Goal: Task Accomplishment & Management: Complete application form

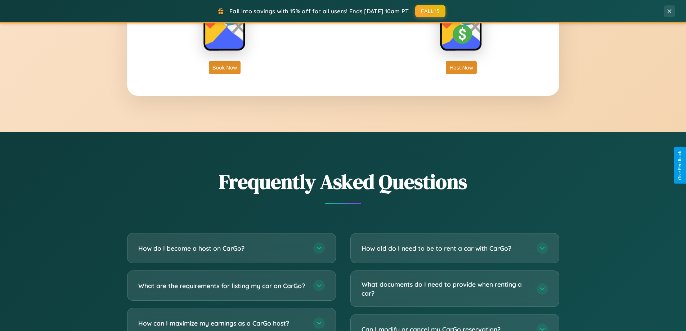
scroll to position [1386, 0]
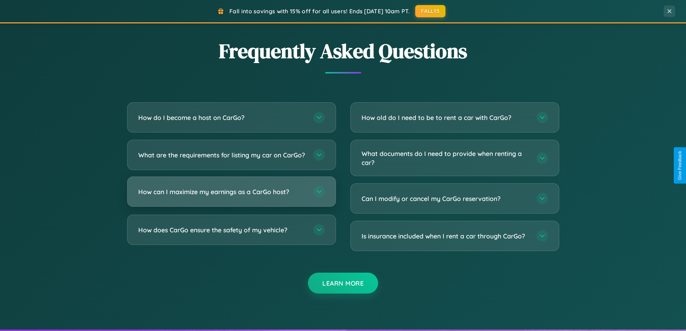
click at [231, 196] on h3 "How can I maximize my earnings as a CarGo host?" at bounding box center [222, 191] width 168 height 9
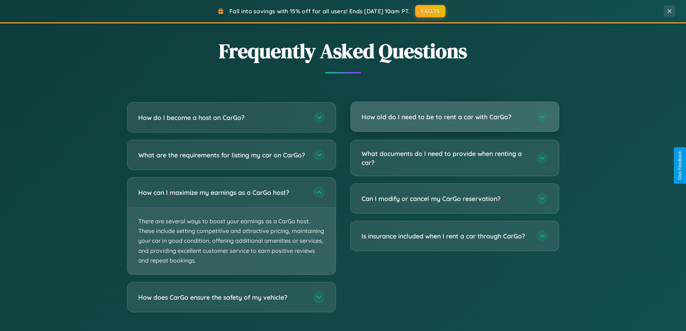
click at [454, 117] on h3 "How old do I need to be to rent a car with CarGo?" at bounding box center [446, 116] width 168 height 9
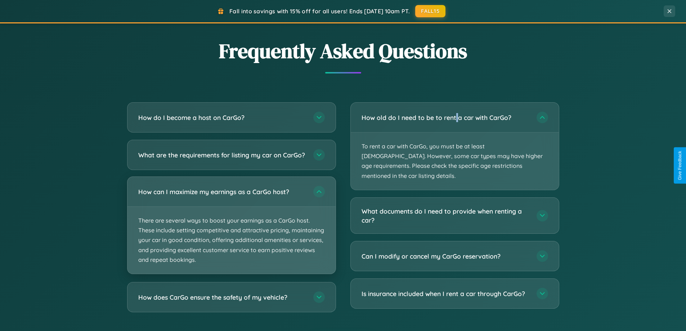
click at [231, 231] on p "There are several ways to boost your earnings as a CarGo host. These include se…" at bounding box center [231, 240] width 208 height 67
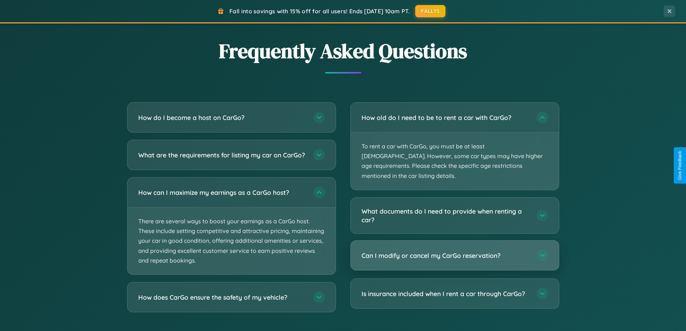
click at [454, 251] on h3 "Can I modify or cancel my CarGo reservation?" at bounding box center [446, 255] width 168 height 9
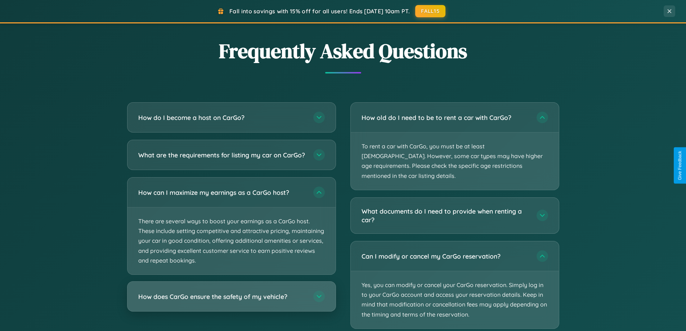
click at [231, 301] on h3 "How does CarGo ensure the safety of my vehicle?" at bounding box center [222, 296] width 168 height 9
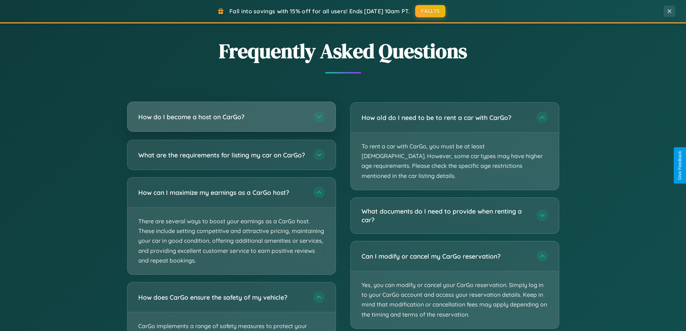
click at [231, 117] on h3 "How do I become a host on CarGo?" at bounding box center [222, 116] width 168 height 9
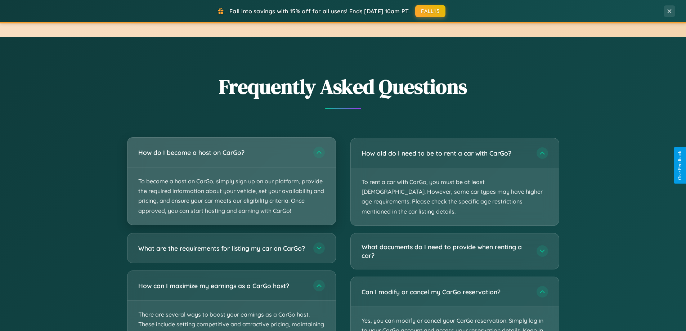
scroll to position [1157, 0]
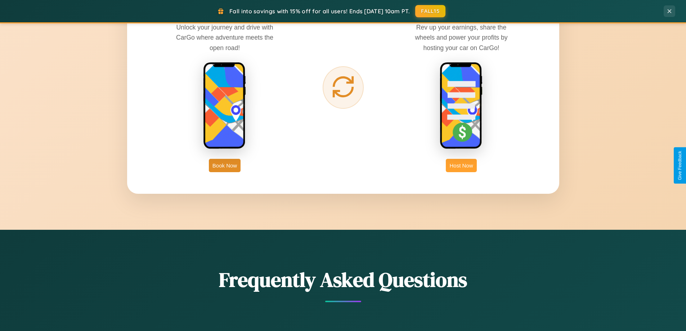
click at [461, 165] on button "Host Now" at bounding box center [461, 165] width 31 height 13
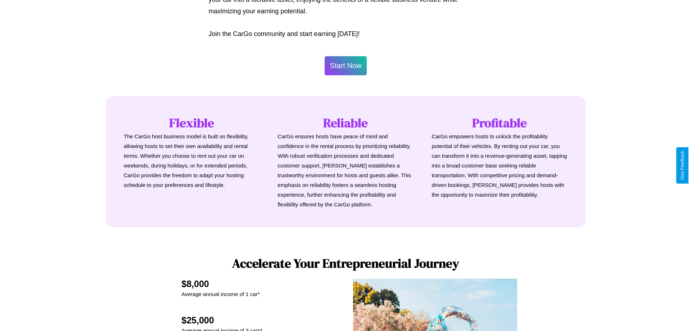
scroll to position [348, 0]
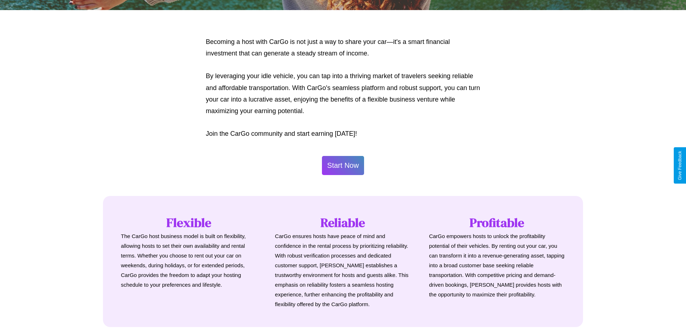
click at [343, 165] on button "Start Now" at bounding box center [343, 165] width 42 height 19
